Goal: Transaction & Acquisition: Purchase product/service

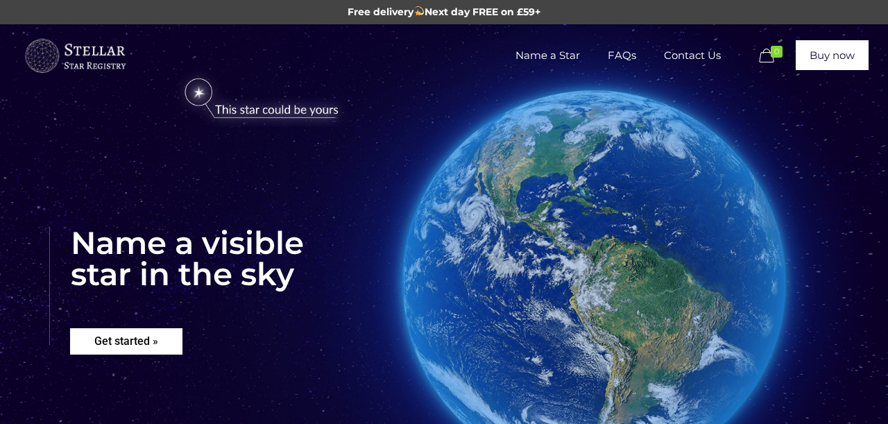
click at [137, 342] on rs-layer "Get started »" at bounding box center [126, 341] width 112 height 26
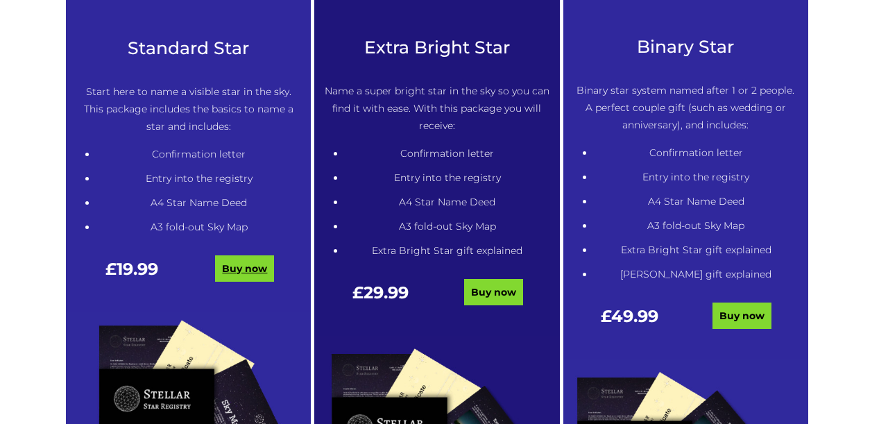
scroll to position [789, 0]
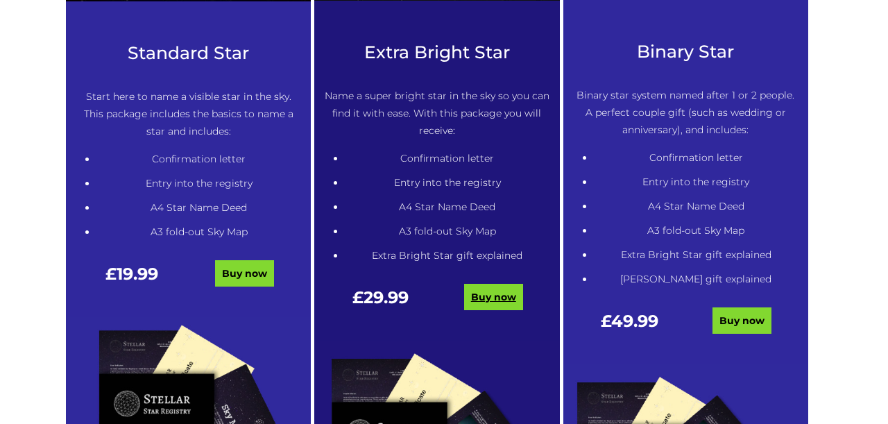
click at [489, 299] on link "Buy now" at bounding box center [493, 297] width 59 height 26
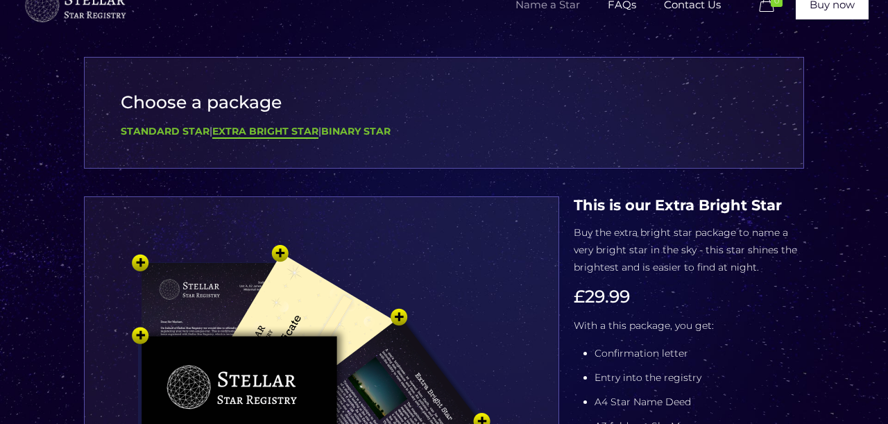
scroll to position [50, 0]
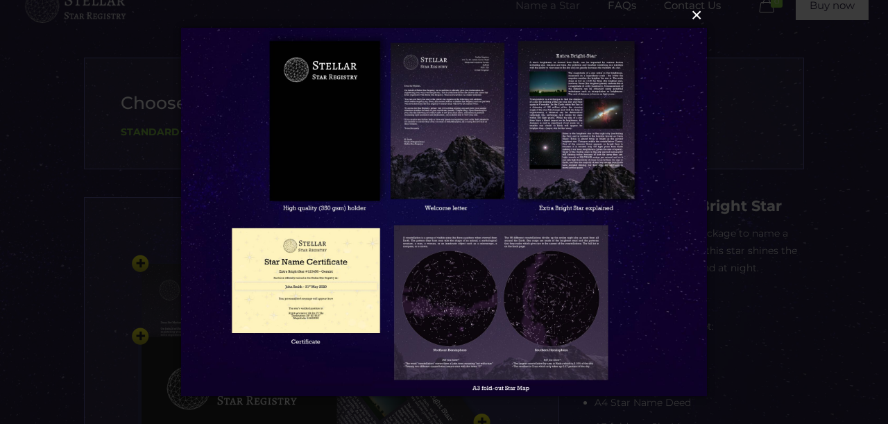
click at [695, 18] on button "×" at bounding box center [443, 15] width 526 height 31
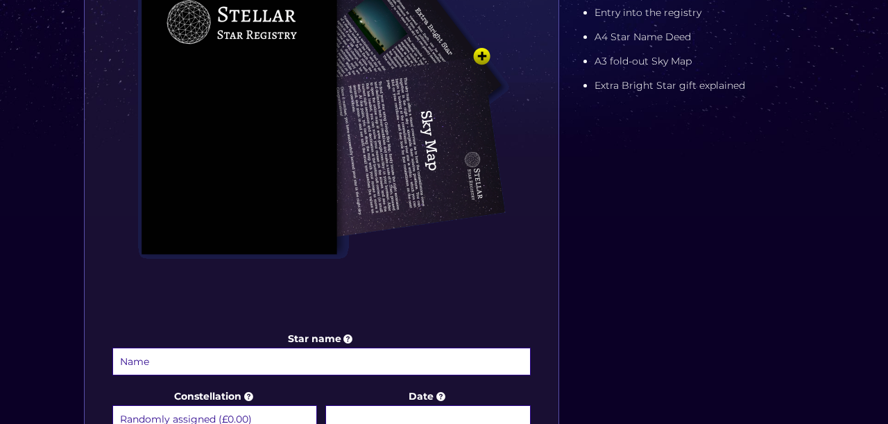
scroll to position [509, 0]
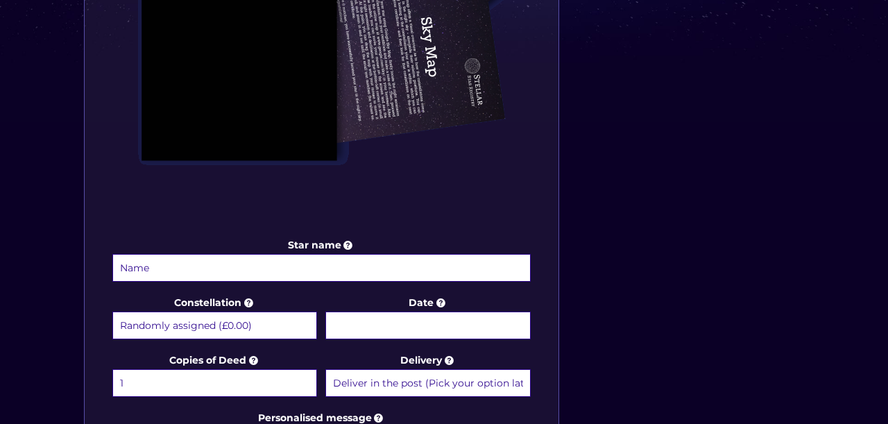
click at [350, 271] on input "Star name" at bounding box center [321, 268] width 418 height 28
type input "Babelek"
click at [520, 204] on img at bounding box center [321, 2] width 416 height 458
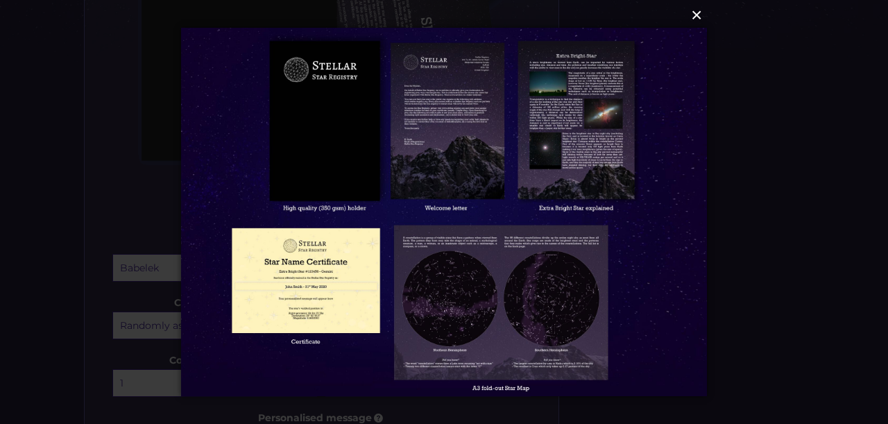
click at [700, 21] on button "×" at bounding box center [443, 15] width 526 height 31
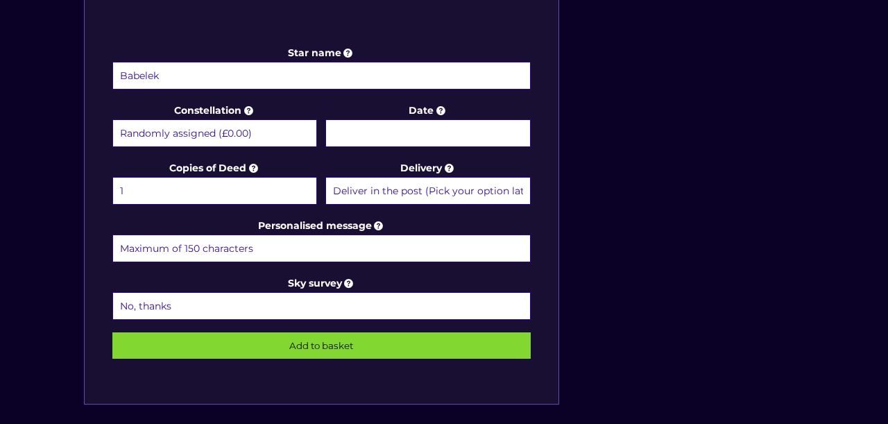
scroll to position [774, 0]
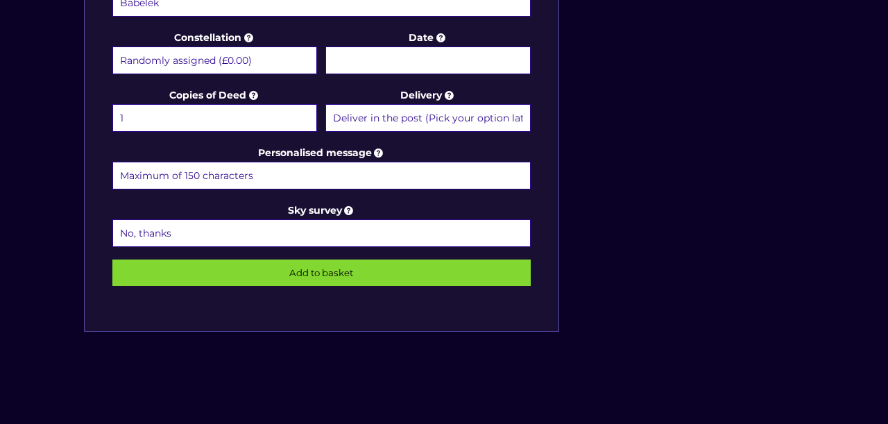
click at [268, 219] on select "No, thanks 1 (+£6.99) 2 (+£11.99) 3 (+£16.99) 4 (+£21.99) 5 (+£26.99) 6 (+£31.9…" at bounding box center [321, 233] width 418 height 28
click at [490, 119] on select "Deliver in the post (Pick your option later) Deliver in the post and by Email (…" at bounding box center [427, 118] width 205 height 28
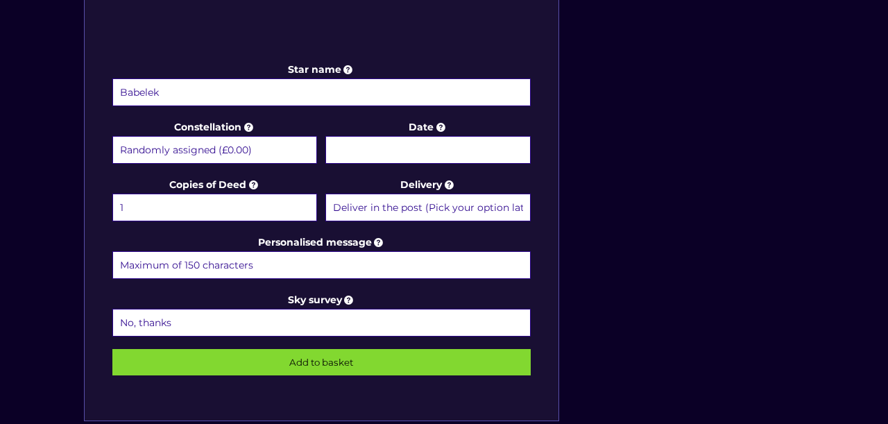
scroll to position [627, 0]
